Goal: Information Seeking & Learning: Check status

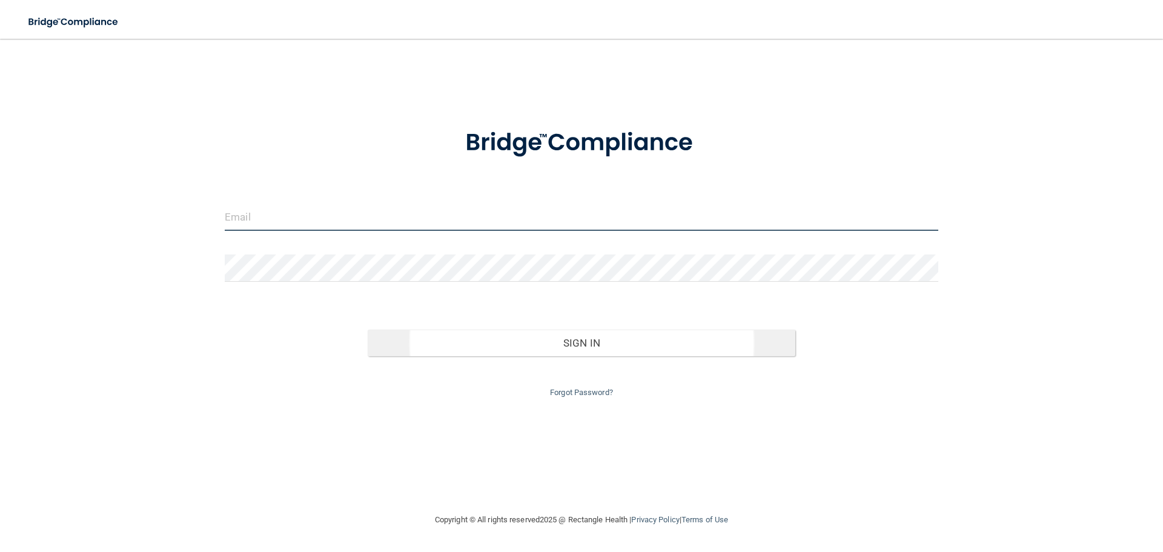
type input "[EMAIL_ADDRESS][DOMAIN_NAME]"
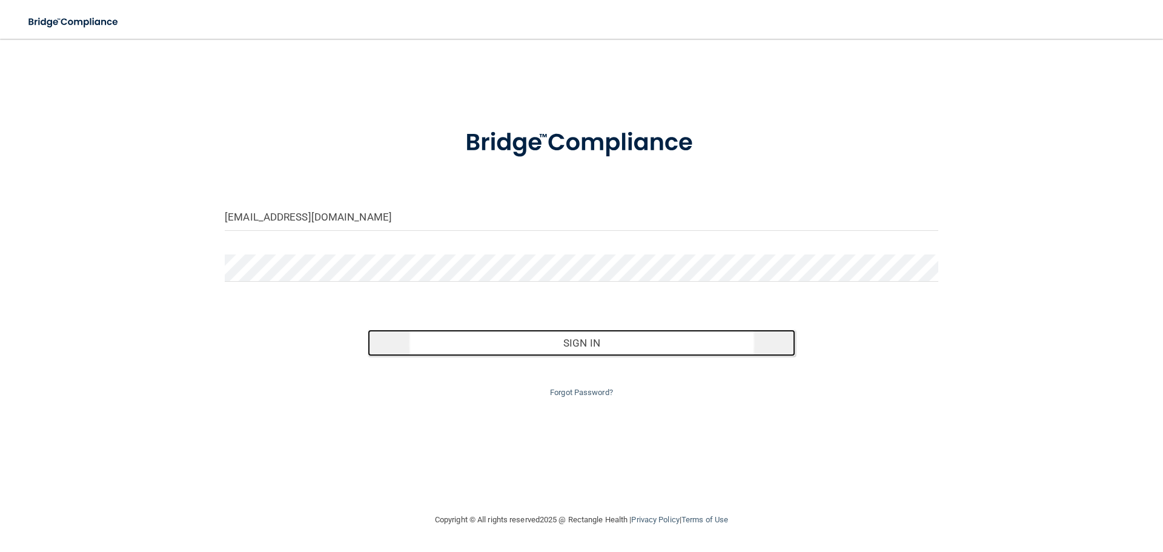
click at [449, 340] on button "Sign In" at bounding box center [582, 343] width 428 height 27
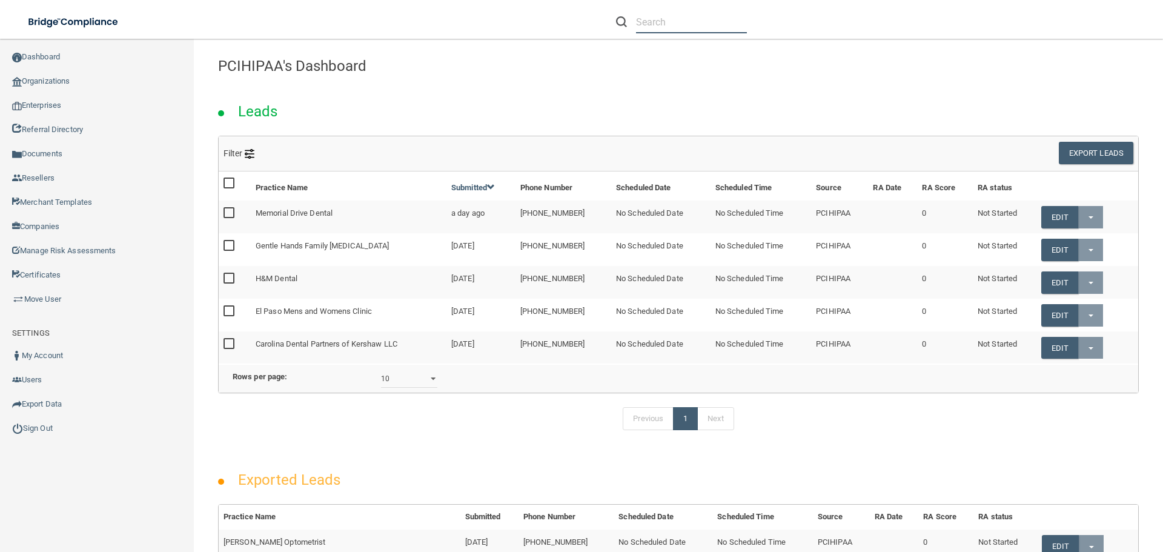
click at [651, 31] on input "text" at bounding box center [691, 22] width 111 height 22
paste input "[PERSON_NAME][EMAIL_ADDRESS][DOMAIN_NAME]"
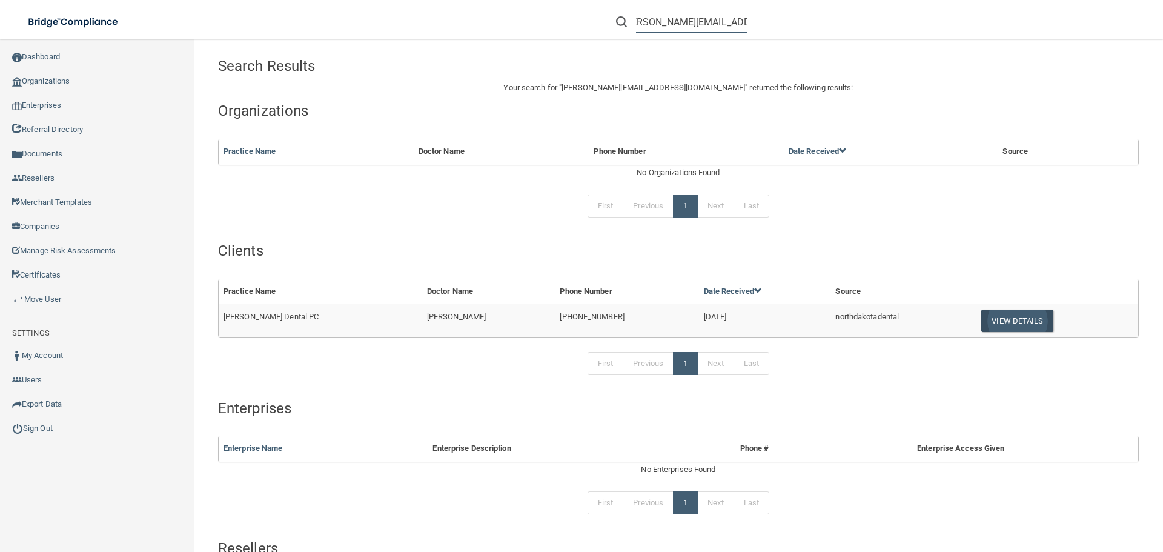
type input "[PERSON_NAME][EMAIL_ADDRESS][DOMAIN_NAME]"
click at [1016, 316] on button "View Details" at bounding box center [1016, 321] width 71 height 22
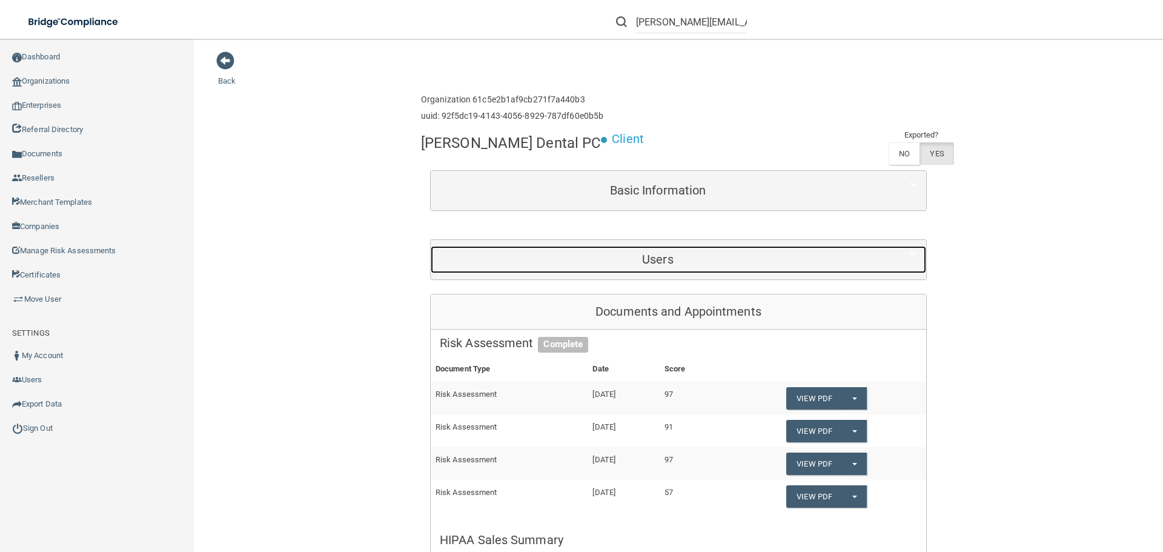
click at [637, 261] on h5 "Users" at bounding box center [658, 259] width 436 height 13
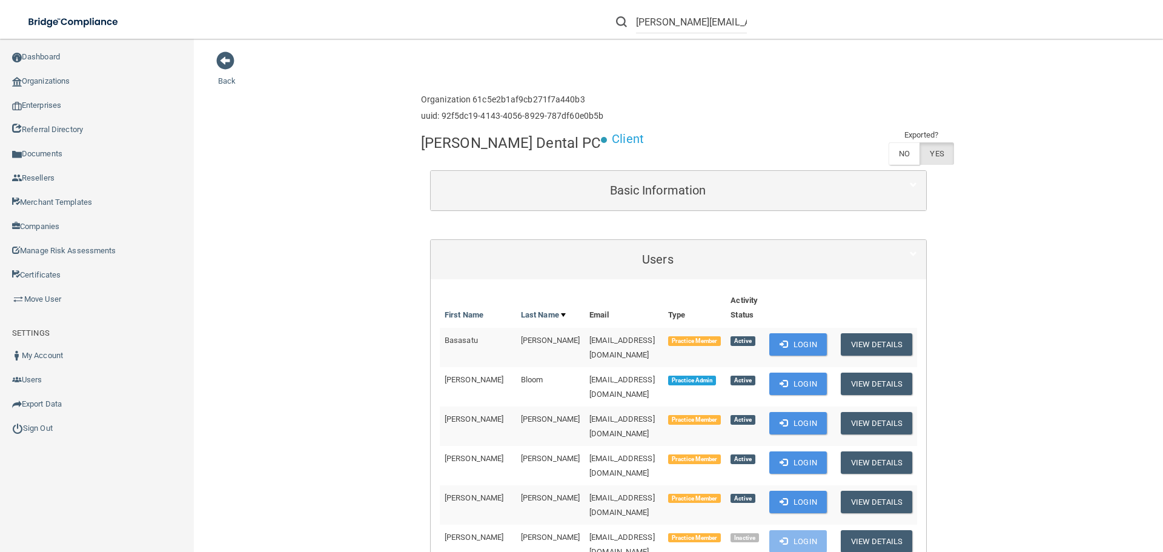
scroll to position [477, 0]
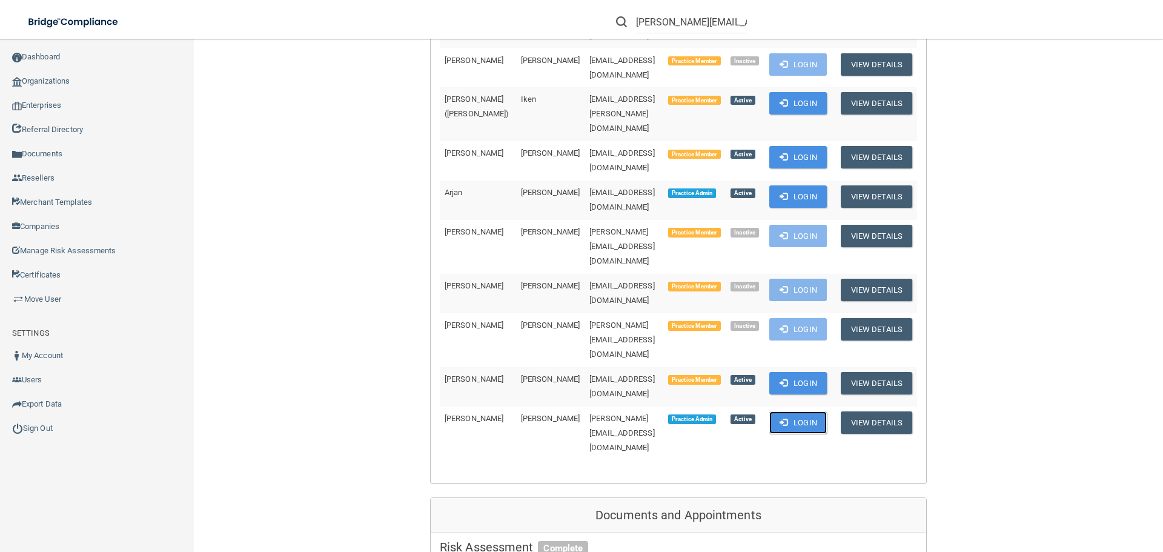
click at [769, 411] on button "Login" at bounding box center [798, 422] width 58 height 22
click at [781, 418] on span at bounding box center [784, 422] width 8 height 8
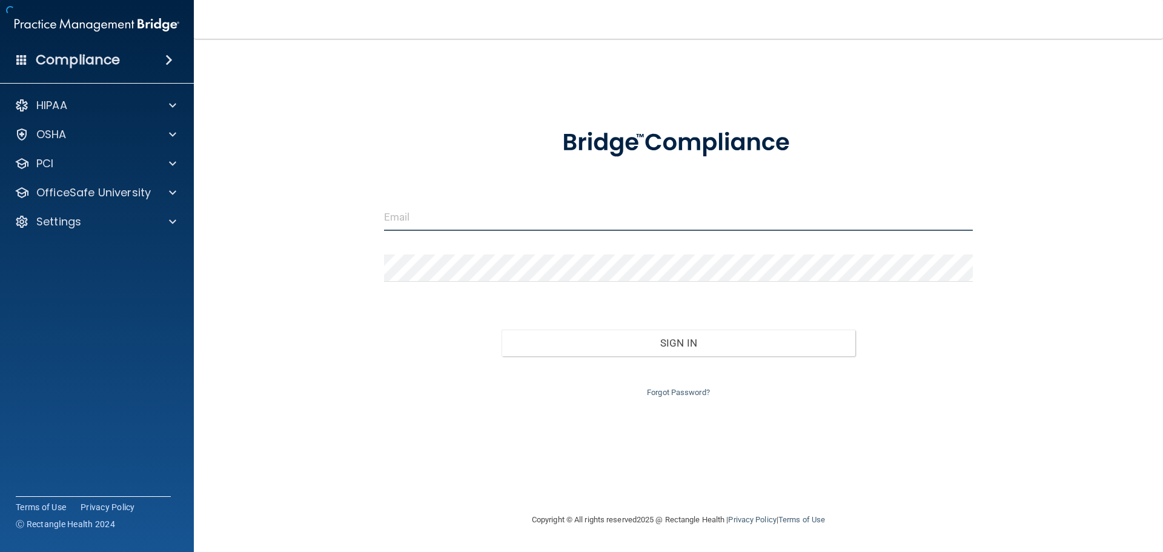
type input "[EMAIL_ADDRESS][DOMAIN_NAME]"
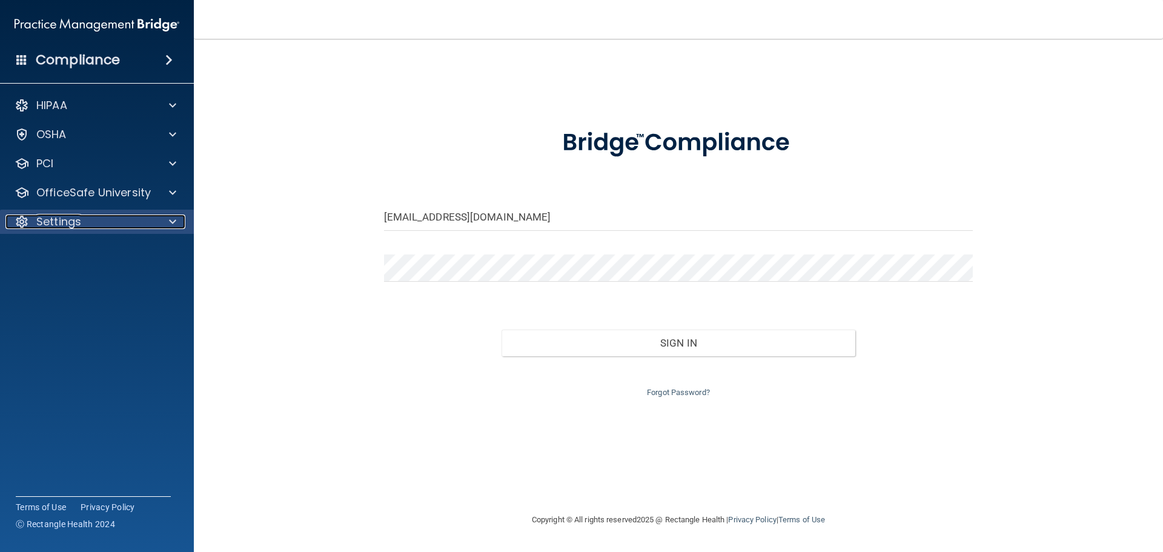
click at [105, 227] on div "Settings" at bounding box center [80, 221] width 150 height 15
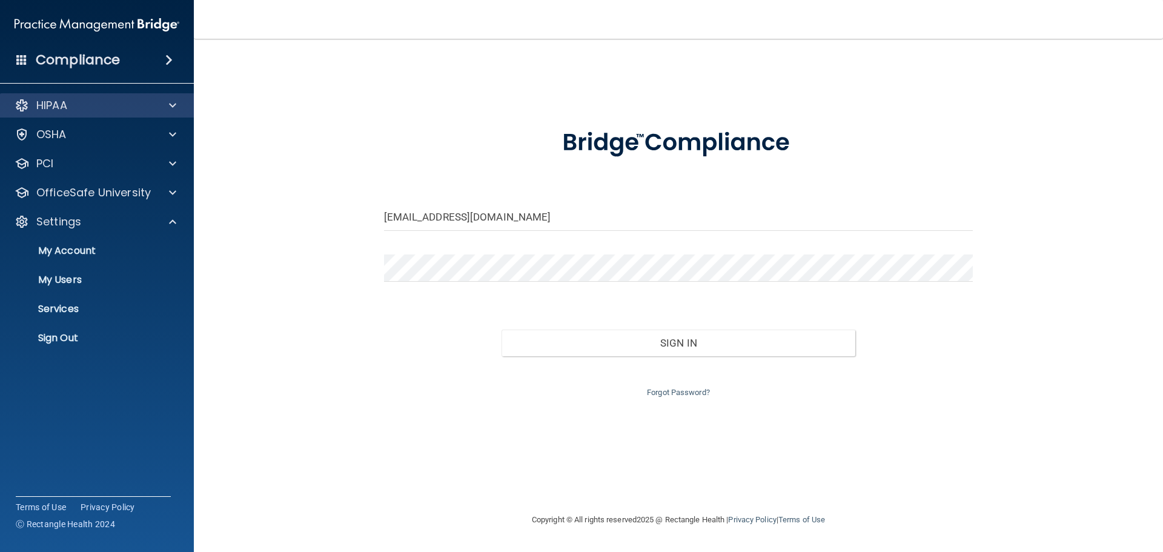
click at [153, 96] on div "HIPAA" at bounding box center [97, 105] width 194 height 24
click at [173, 100] on span at bounding box center [172, 105] width 7 height 15
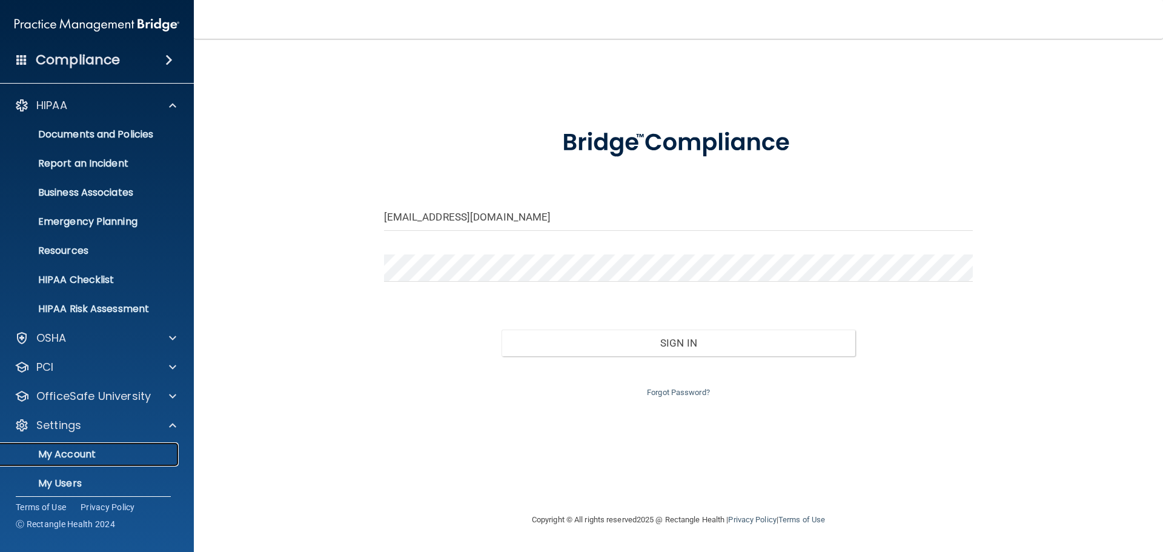
click at [108, 463] on link "My Account" at bounding box center [83, 454] width 191 height 24
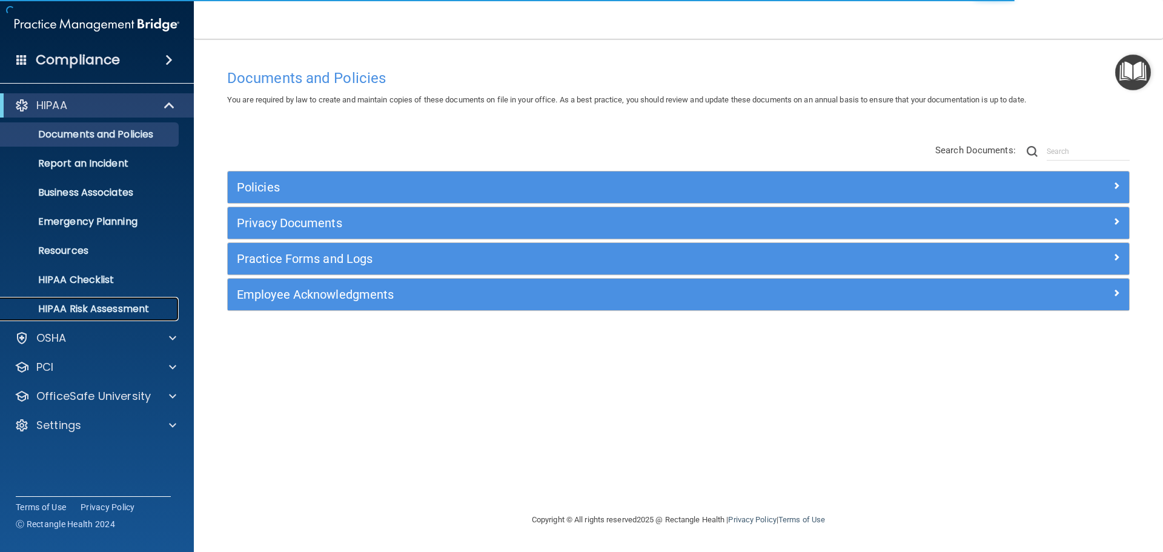
click at [113, 303] on p "HIPAA Risk Assessment" at bounding box center [90, 309] width 165 height 12
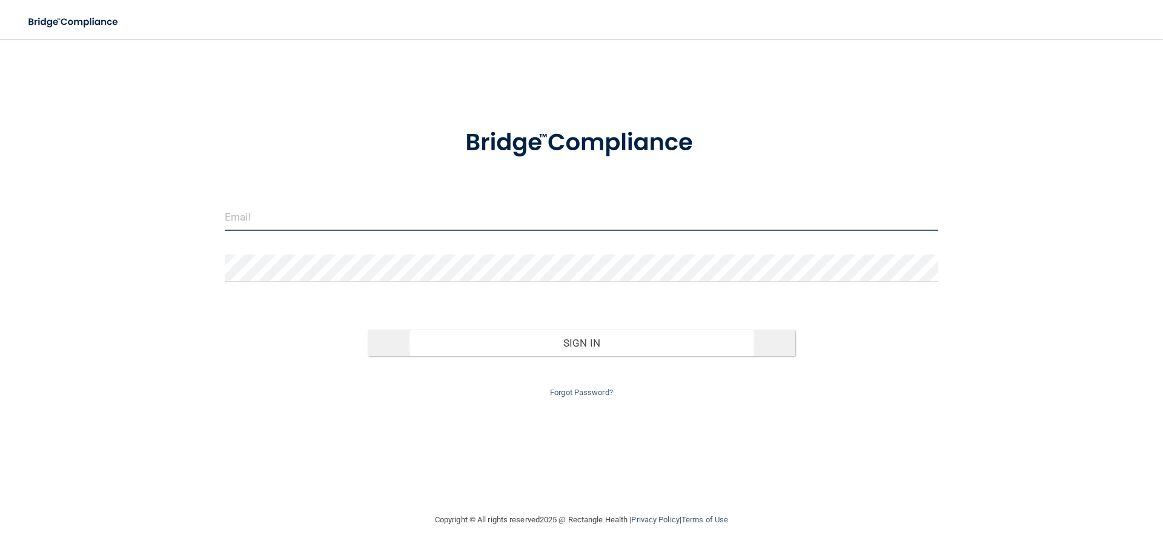
type input "dsherlock@rectanglehealth.com"
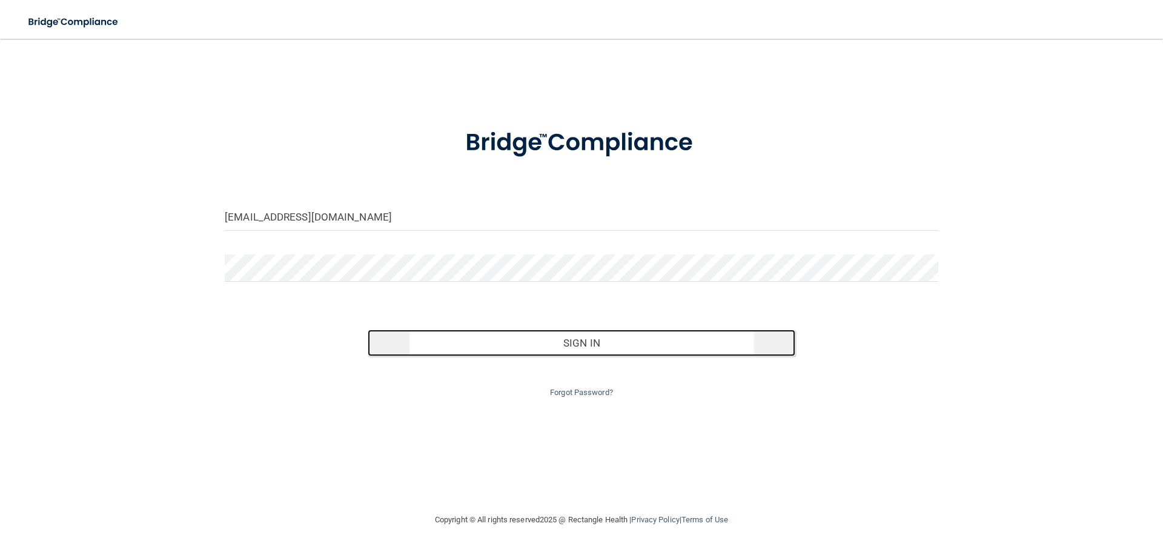
click at [439, 332] on button "Sign In" at bounding box center [582, 343] width 428 height 27
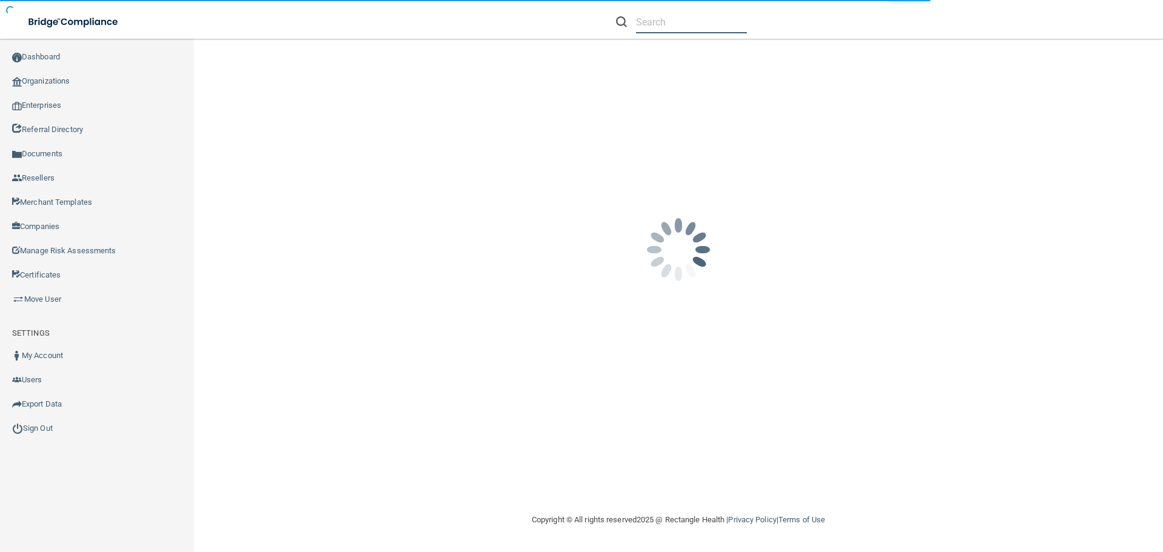
click at [668, 16] on input "text" at bounding box center [691, 22] width 111 height 22
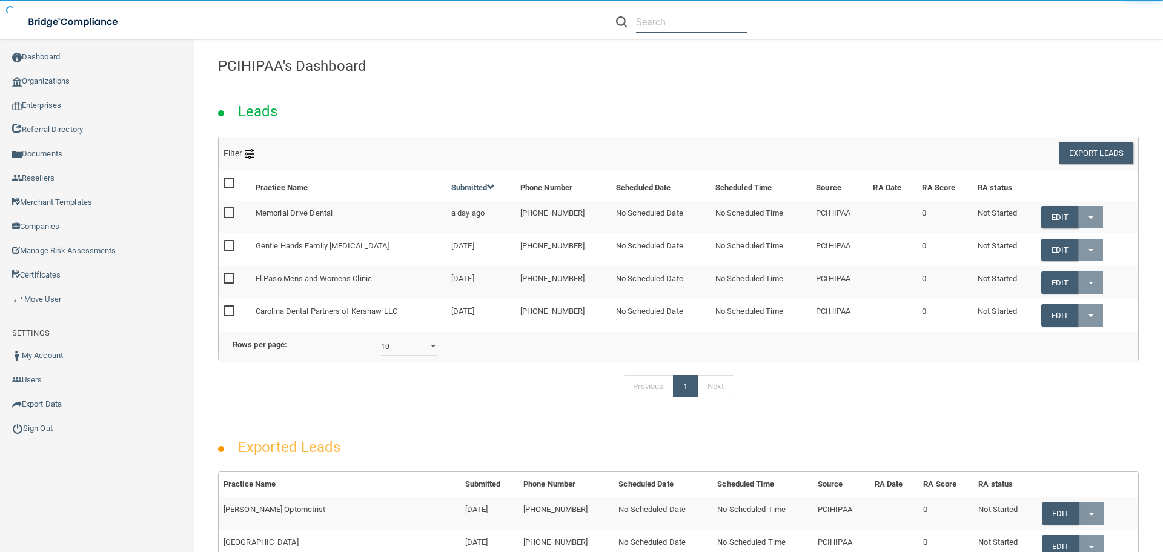
paste input "https://ra.officesafe.com/"
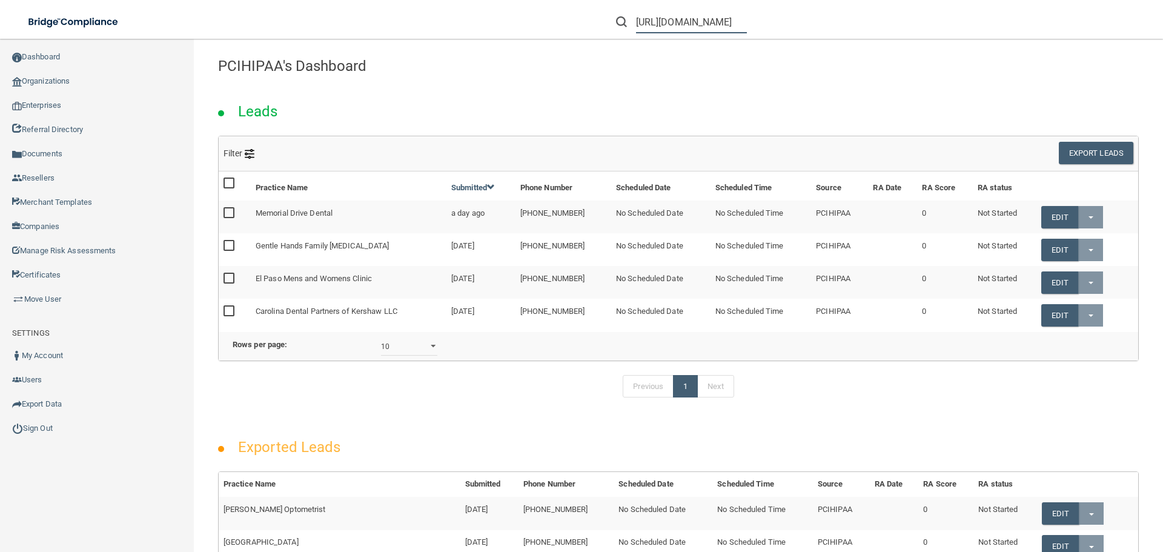
click at [701, 18] on input "https://ra.officesafe.com/" at bounding box center [691, 22] width 111 height 22
paste input "[PERSON_NAME][EMAIL_ADDRESS][DOMAIN_NAME]"
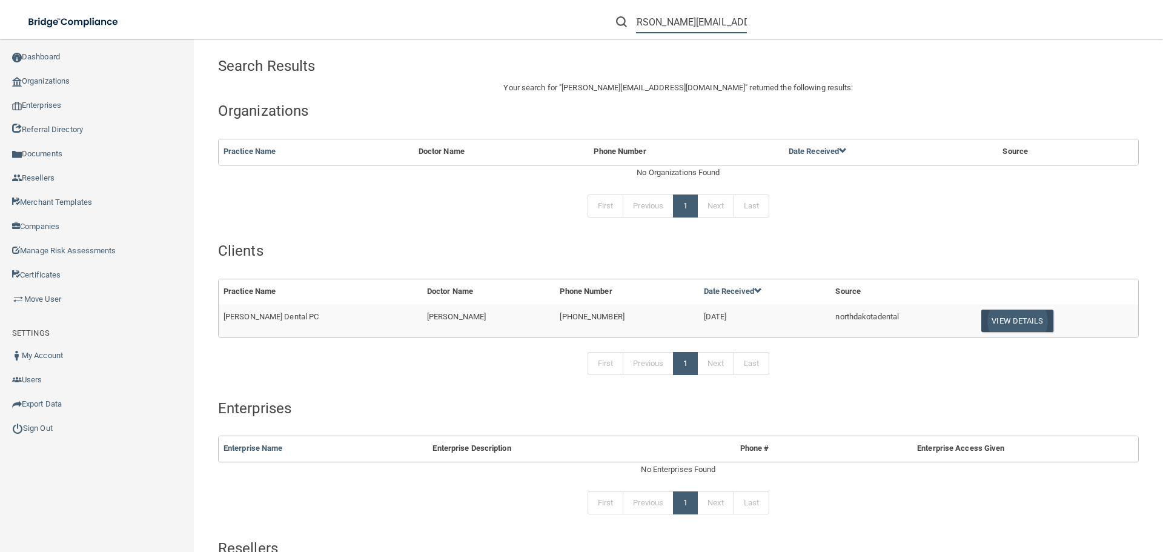
type input "[PERSON_NAME][EMAIL_ADDRESS][DOMAIN_NAME]"
click at [1013, 322] on button "View Details" at bounding box center [1016, 321] width 71 height 22
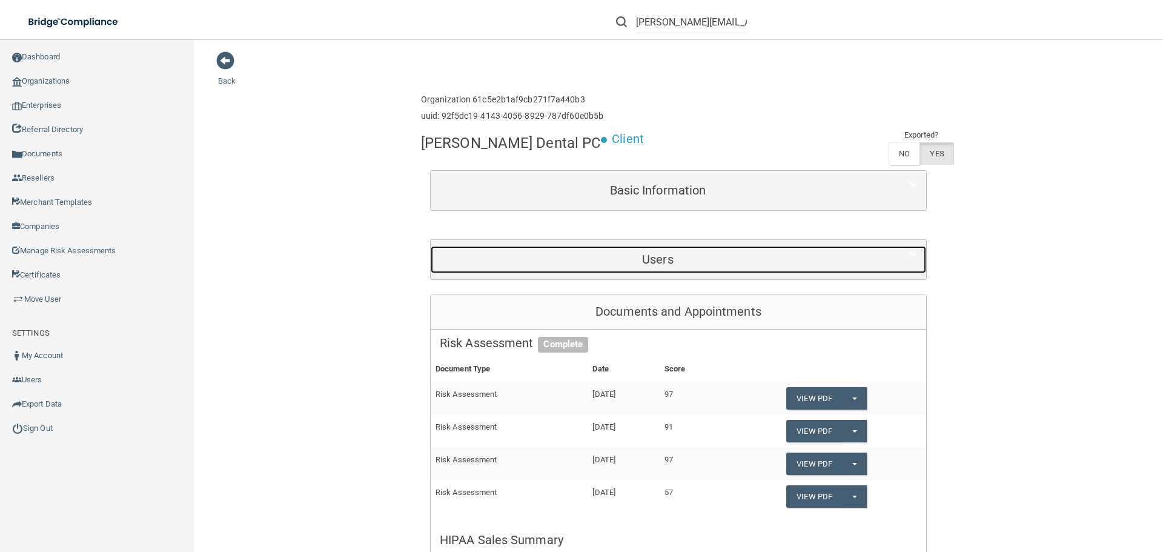
click at [682, 264] on h5 "Users" at bounding box center [658, 259] width 436 height 13
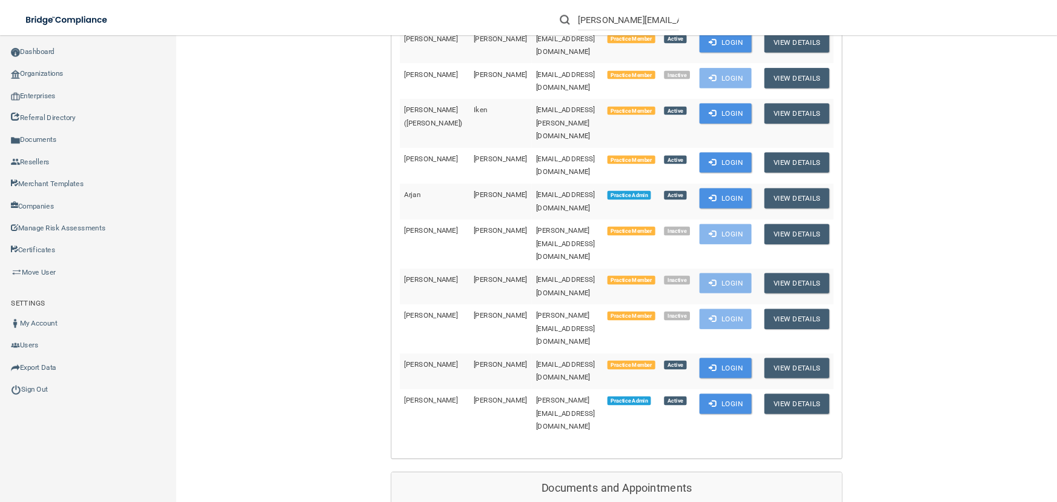
scroll to position [448, 0]
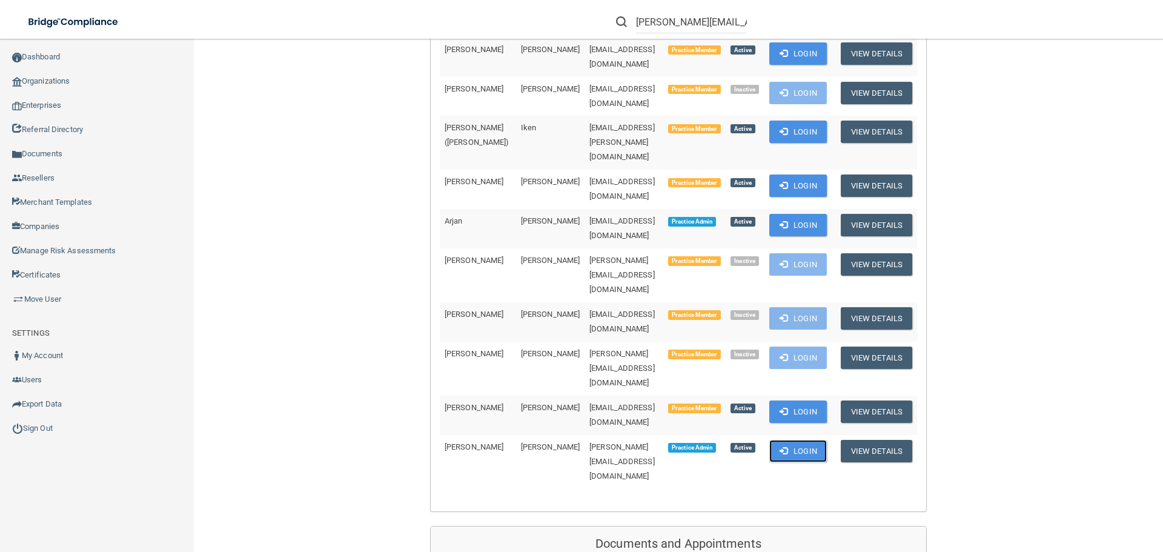
click at [780, 446] on span at bounding box center [784, 450] width 8 height 8
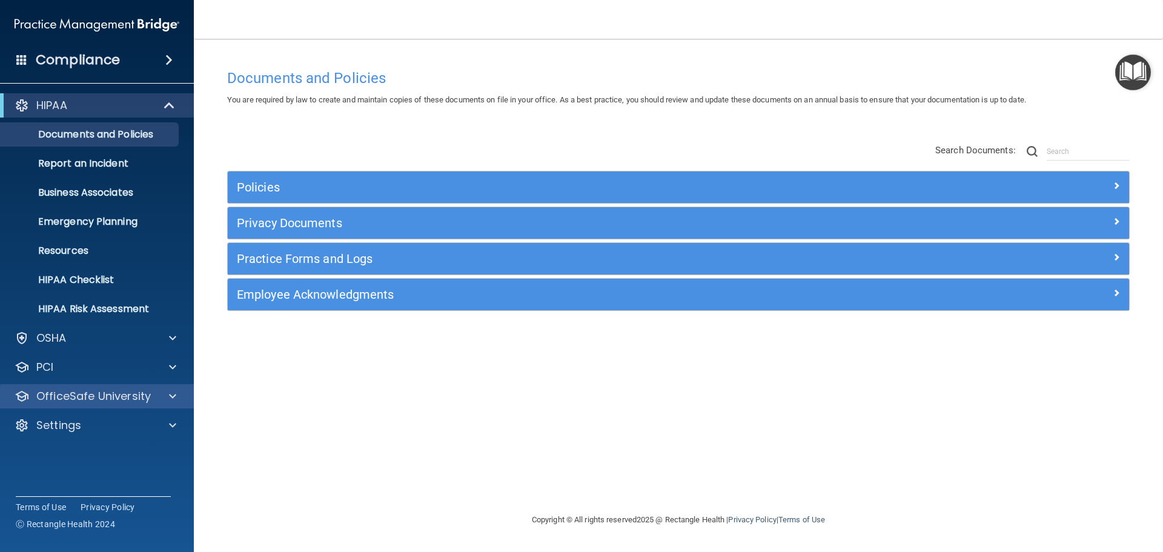
click at [152, 388] on div "OfficeSafe University" at bounding box center [97, 396] width 194 height 24
click at [174, 397] on span at bounding box center [172, 396] width 7 height 15
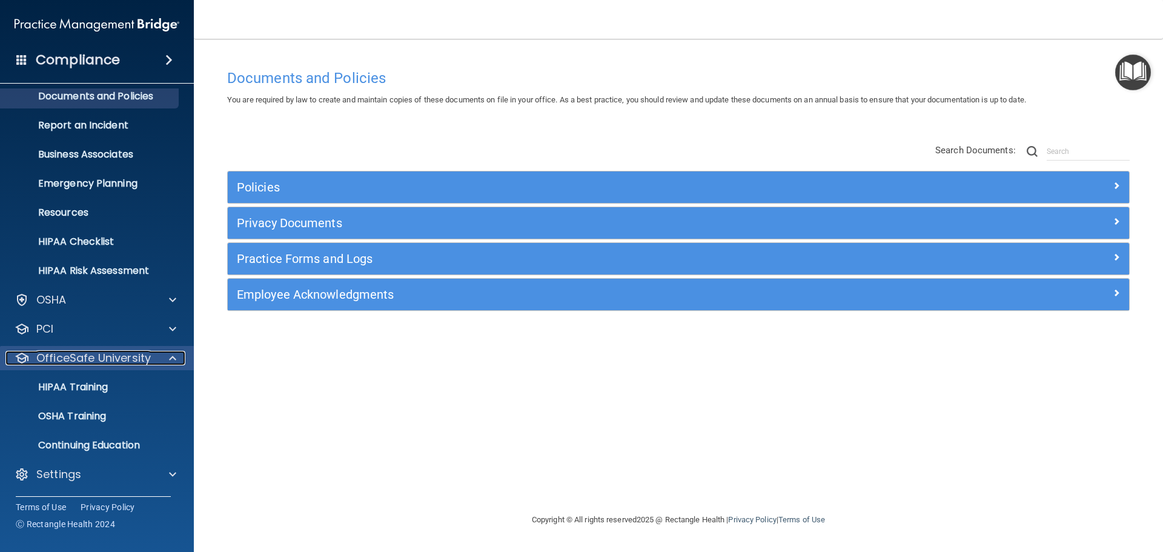
click at [158, 363] on div at bounding box center [171, 358] width 30 height 15
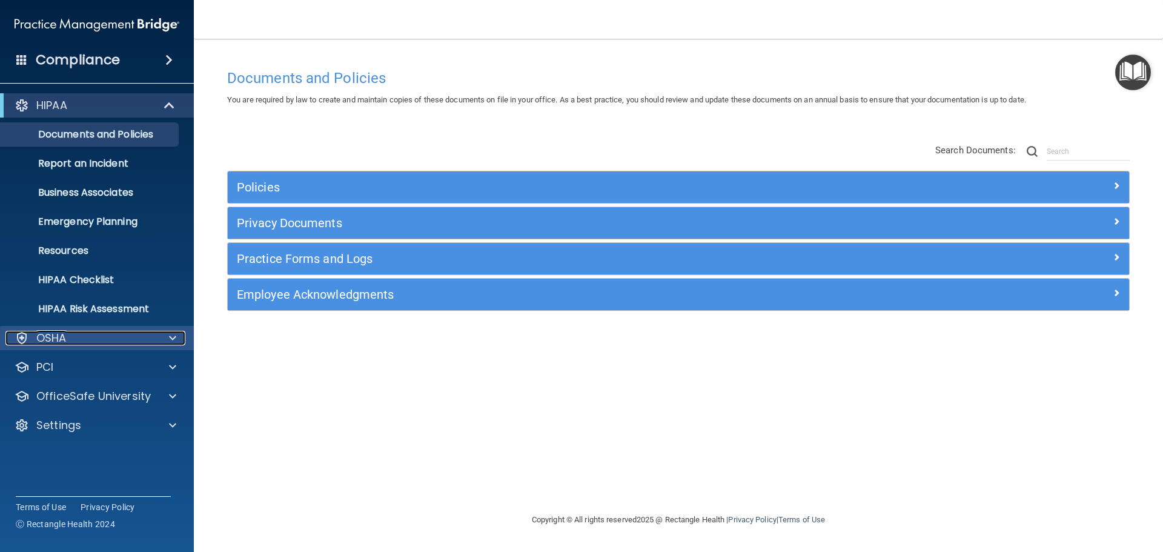
click at [111, 338] on div "OSHA" at bounding box center [80, 338] width 150 height 15
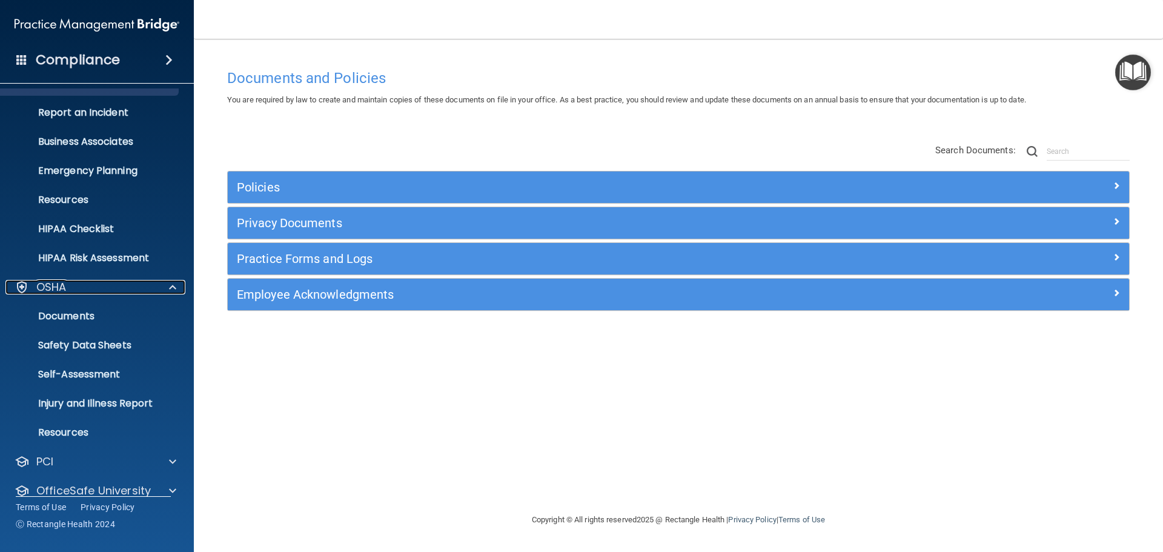
scroll to position [96, 0]
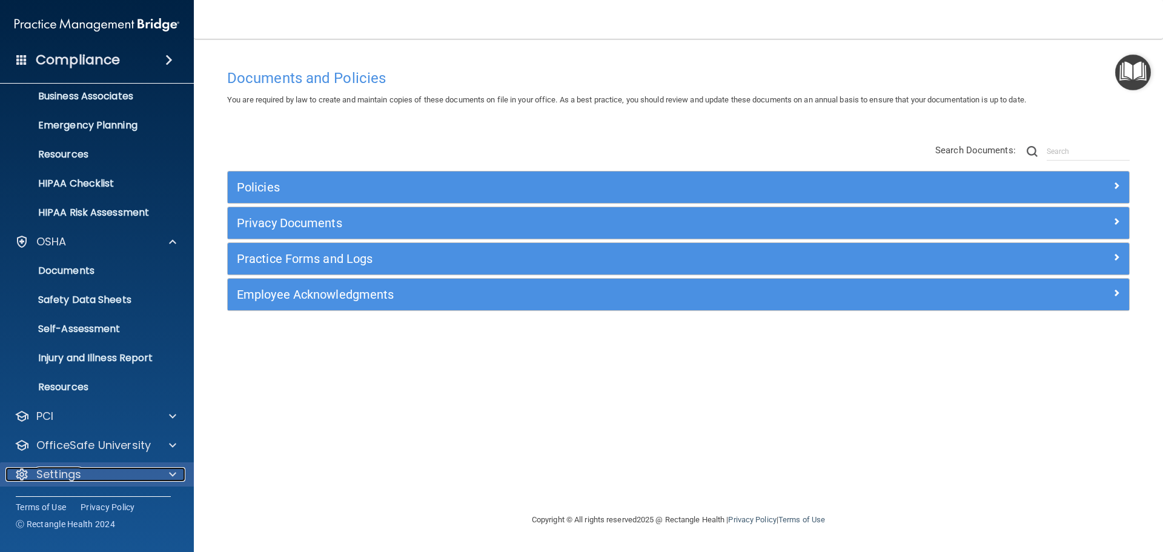
click at [123, 474] on div "Settings" at bounding box center [80, 474] width 150 height 15
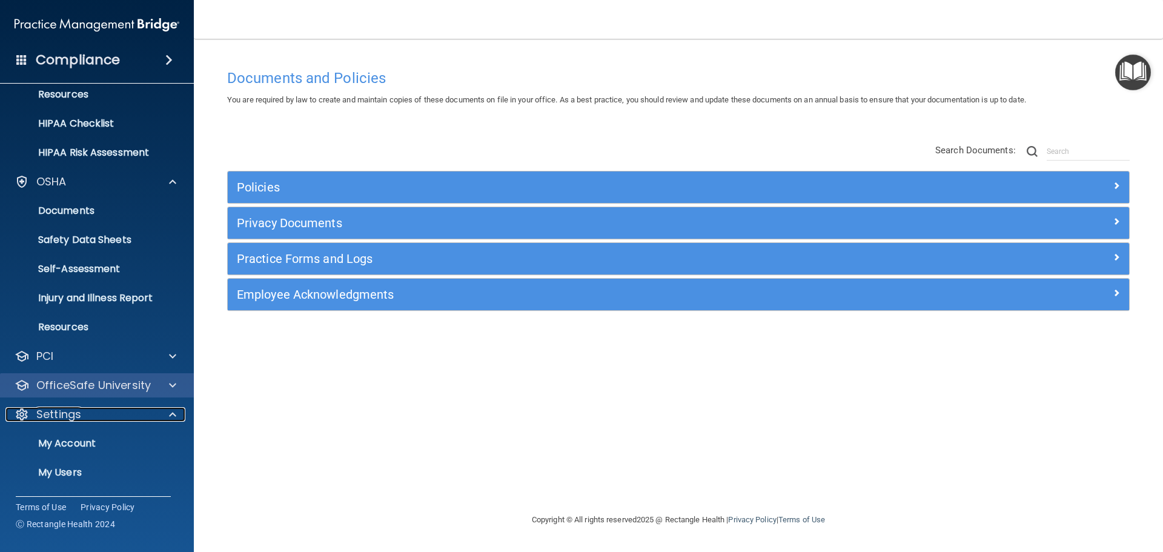
scroll to position [213, 0]
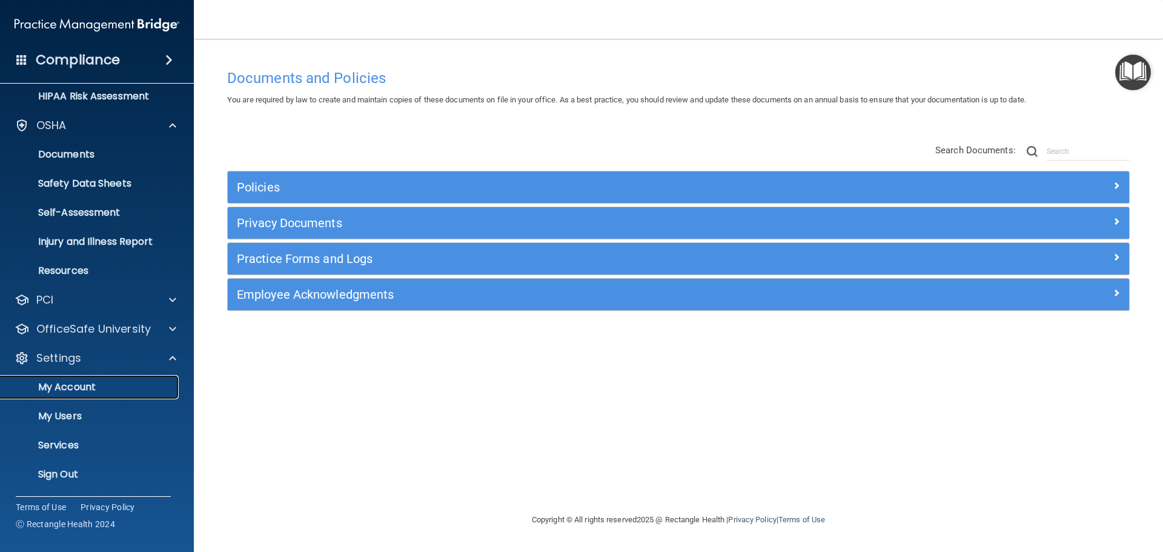
click at [84, 385] on p "My Account" at bounding box center [90, 387] width 165 height 12
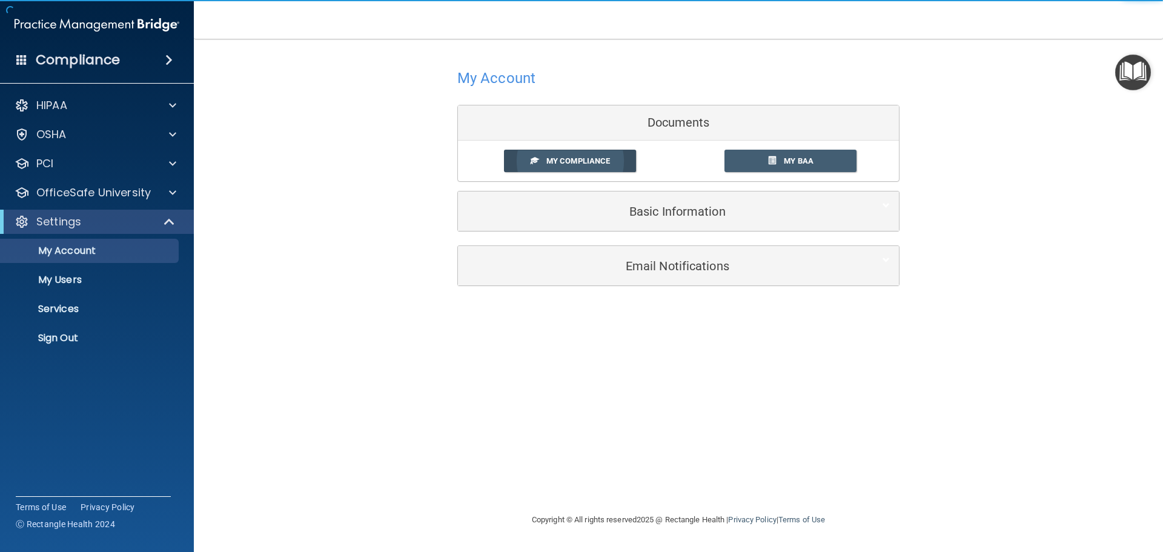
click at [551, 162] on span "My Compliance" at bounding box center [578, 160] width 64 height 9
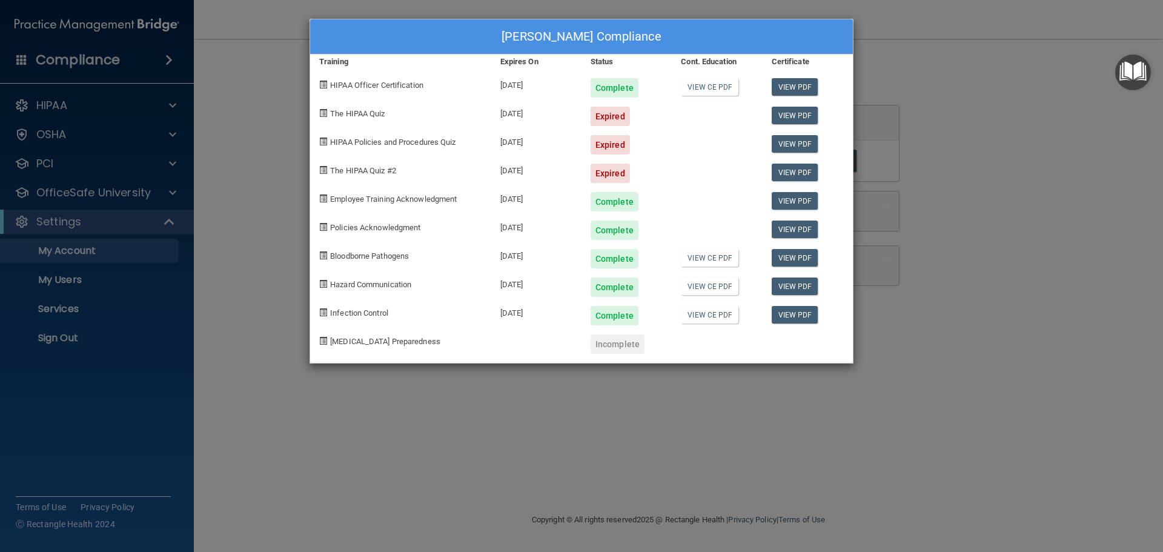
click at [944, 69] on div "[PERSON_NAME] Compliance Training Expires On Status Cont. Education Certificate…" at bounding box center [581, 276] width 1163 height 552
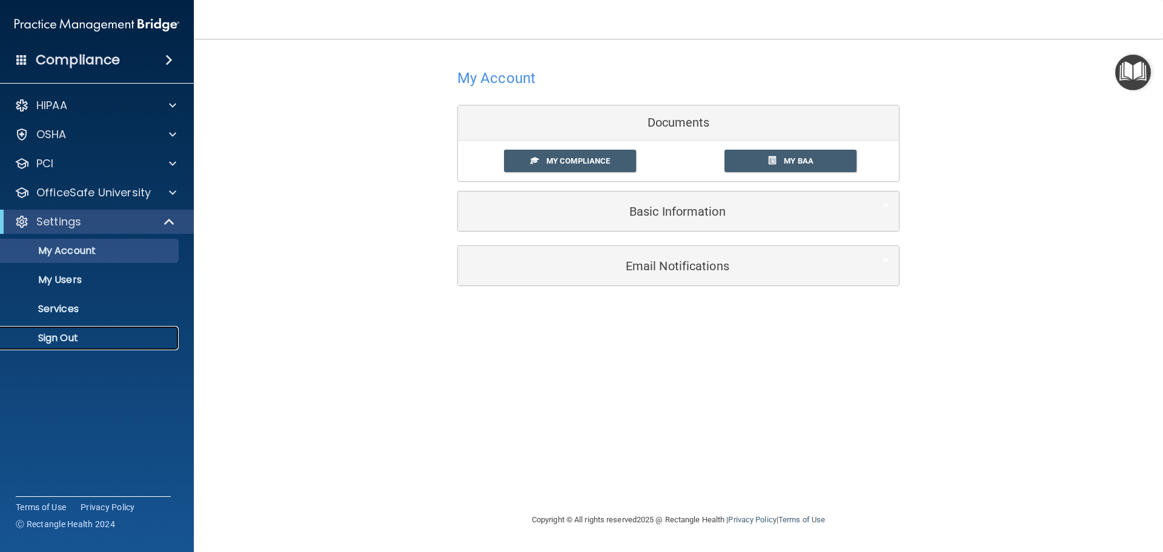
click at [107, 342] on p "Sign Out" at bounding box center [90, 338] width 165 height 12
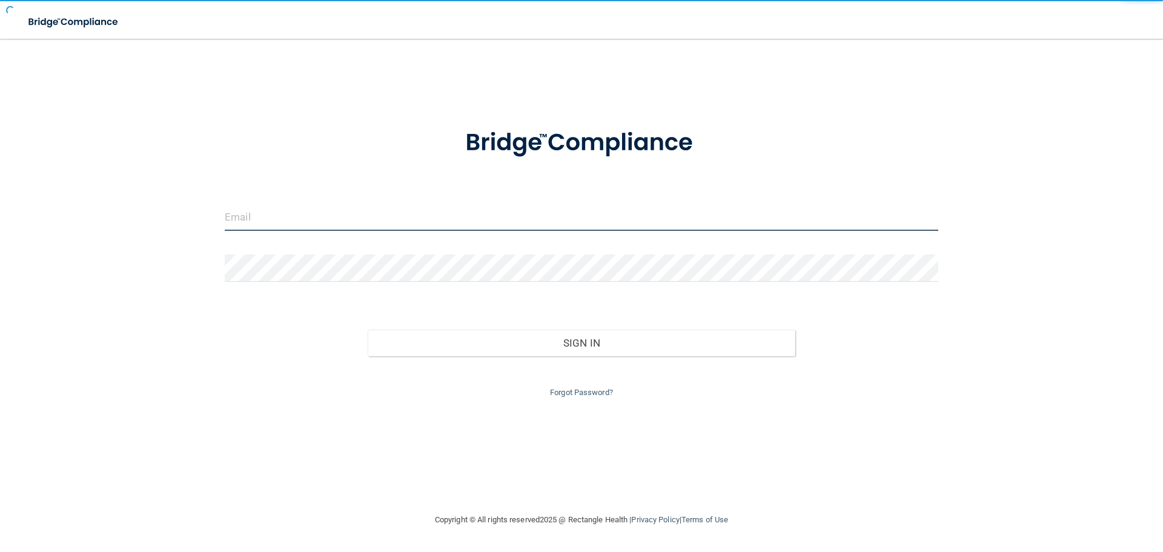
type input "[EMAIL_ADDRESS][DOMAIN_NAME]"
